Goal: Communication & Community: Ask a question

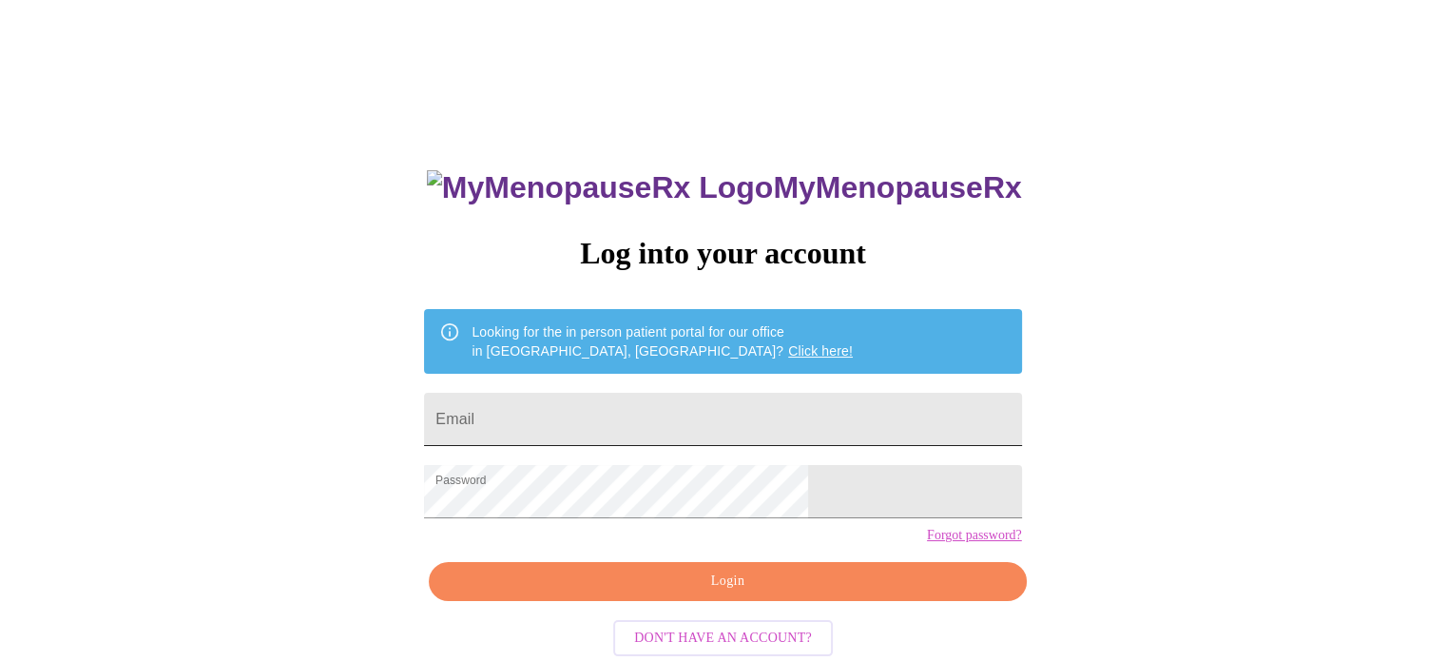
click at [657, 428] on input "Email" at bounding box center [722, 419] width 597 height 53
type input "[EMAIL_ADDRESS][DOMAIN_NAME]"
click at [722, 593] on span "Login" at bounding box center [727, 581] width 553 height 24
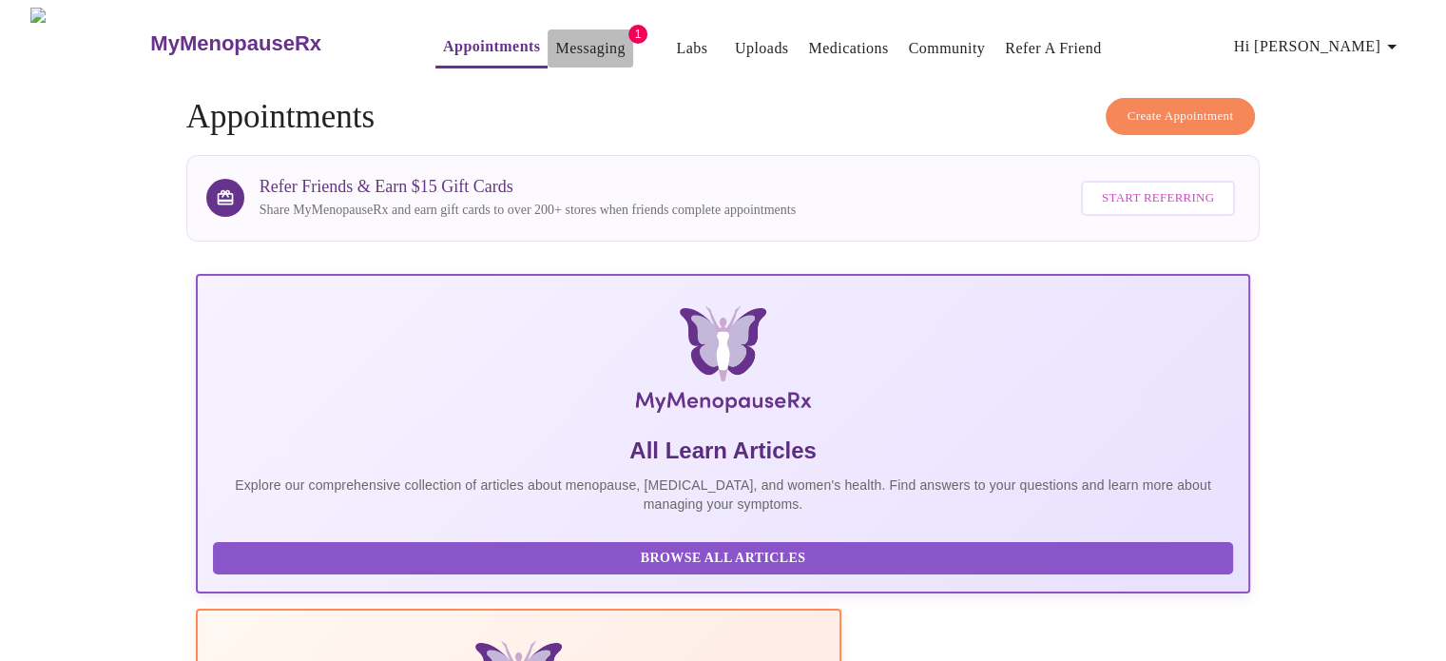
click at [568, 38] on link "Messaging" at bounding box center [589, 48] width 69 height 27
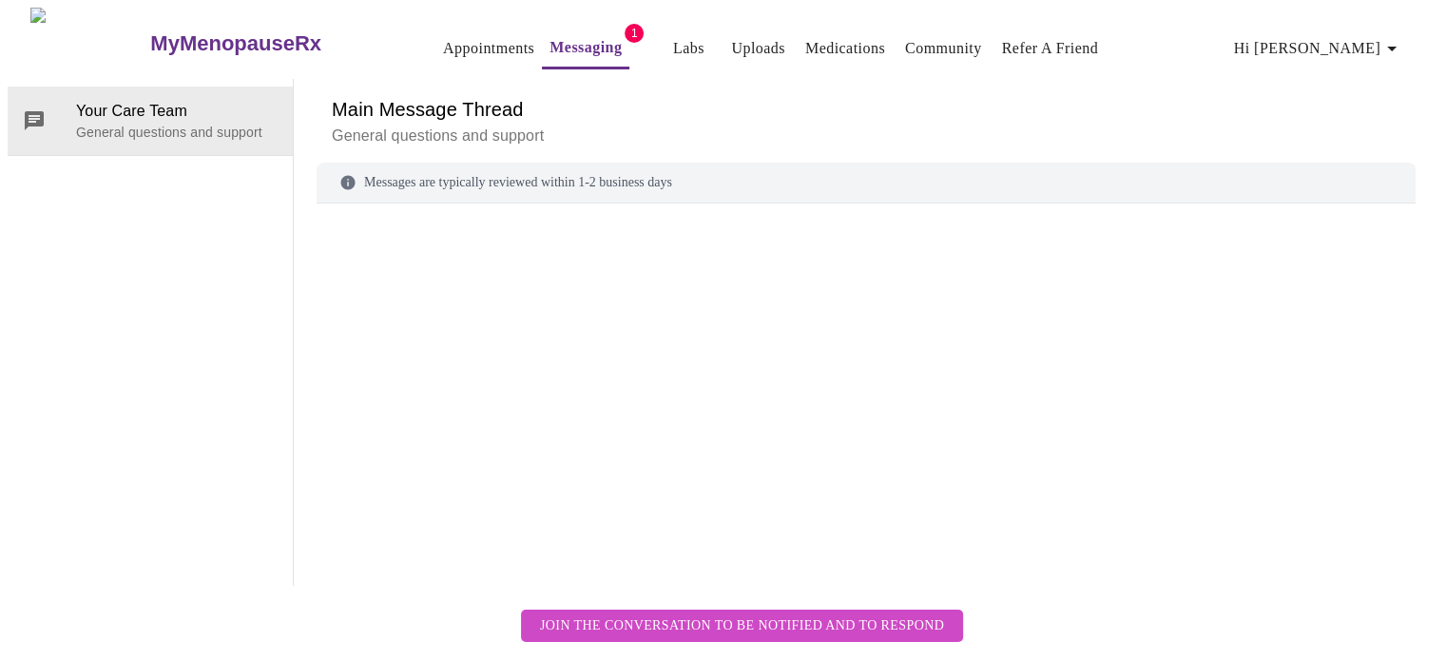
scroll to position [71, 0]
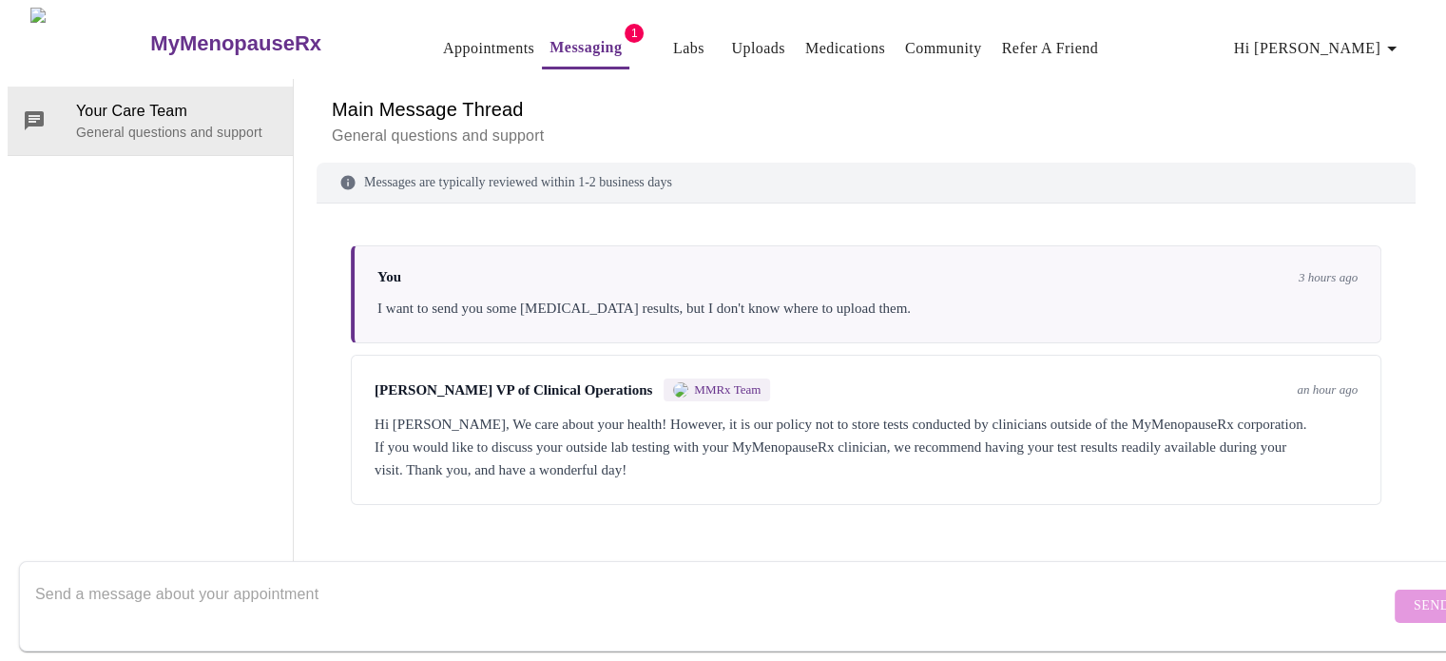
click at [903, 623] on div at bounding box center [712, 605] width 1355 height 73
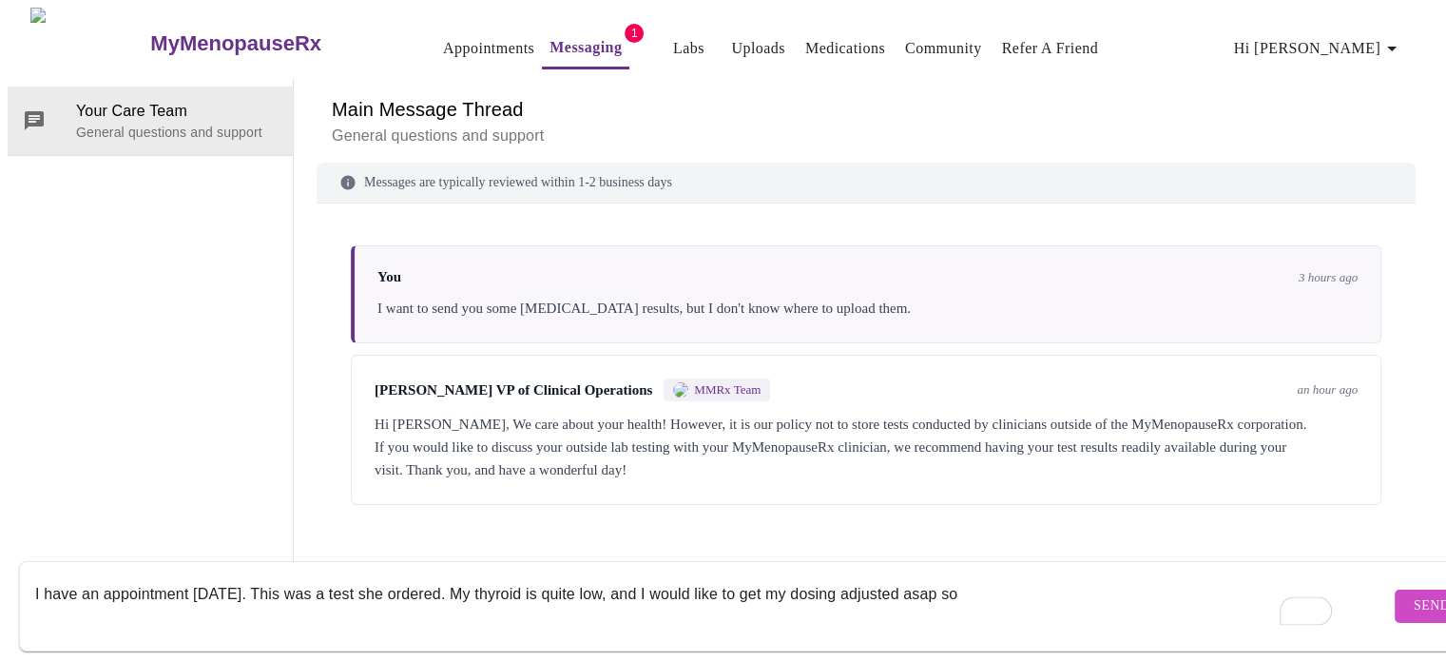
click at [1028, 580] on textarea "I have an appointment [DATE]. This was a test she ordered. My thyroid is quite …" at bounding box center [712, 605] width 1355 height 61
click at [422, 575] on textarea "I have an appointment [DATE]. This was a test she ordered. My thyroid is quite …" at bounding box center [712, 605] width 1355 height 61
click at [444, 575] on textarea "I have an appointment [DATE]. This was a test ordered. My thyroid is quite low,…" at bounding box center [712, 605] width 1355 height 61
click at [525, 619] on div "I have an appointment [DATE]. This was a test ordered by your doctor. My thyroi…" at bounding box center [712, 605] width 1355 height 73
type textarea "I have an appointment [DATE]. Your doctor ordered this test. My thyroid is quit…"
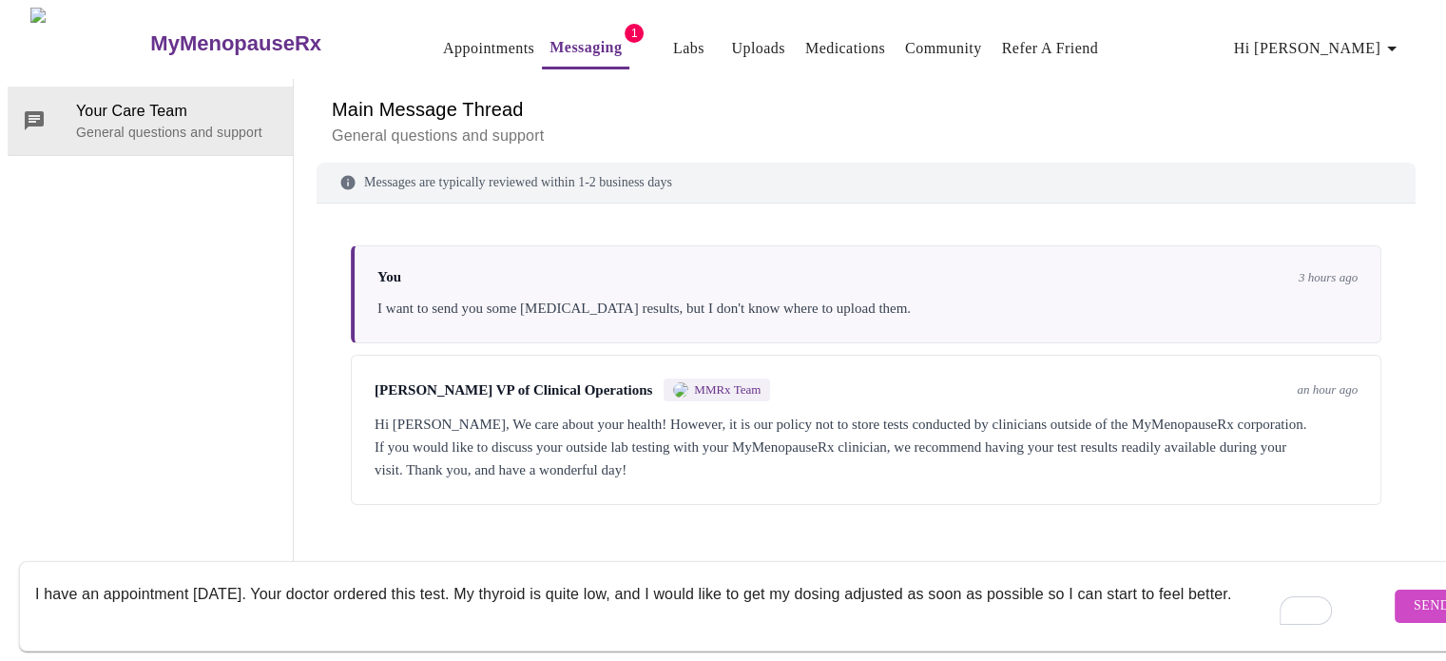
click at [1414, 594] on span "Send" at bounding box center [1432, 606] width 36 height 24
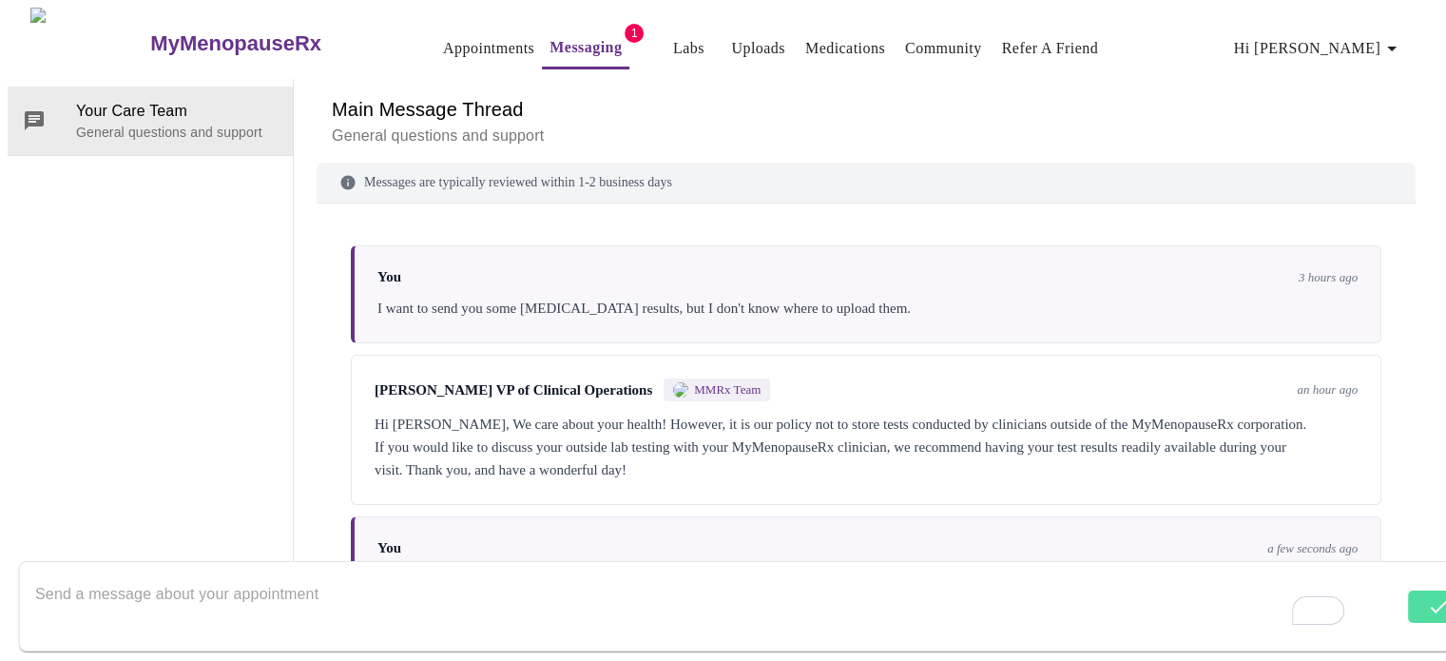
scroll to position [66, 0]
